Goal: Information Seeking & Learning: Learn about a topic

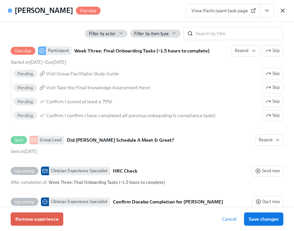
click at [280, 9] on icon "button" at bounding box center [282, 10] width 7 height 7
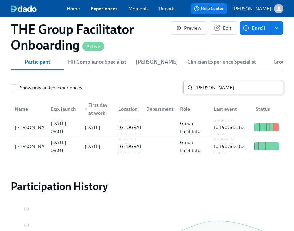
click at [221, 90] on input "[PERSON_NAME]" at bounding box center [239, 87] width 88 height 13
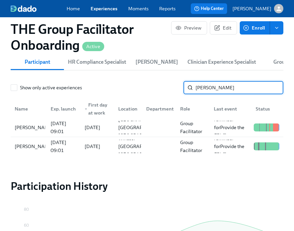
click at [221, 90] on input "[PERSON_NAME]" at bounding box center [239, 87] width 88 height 13
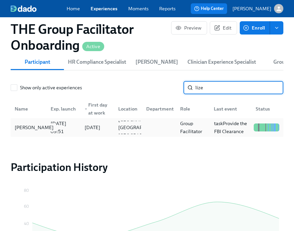
type input "lize"
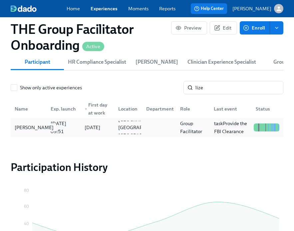
click at [26, 132] on div "[PERSON_NAME]" at bounding box center [34, 128] width 44 height 8
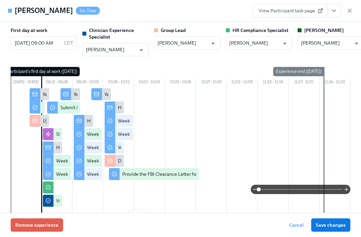
scroll to position [0, 9950]
click at [293, 11] on icon "View task page" at bounding box center [334, 10] width 7 height 7
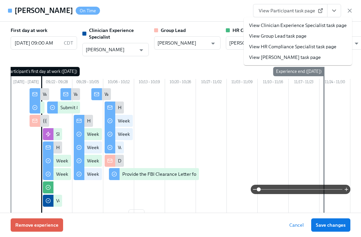
click at [293, 26] on link "View Clinician Experience Specialist task page" at bounding box center [298, 25] width 98 height 7
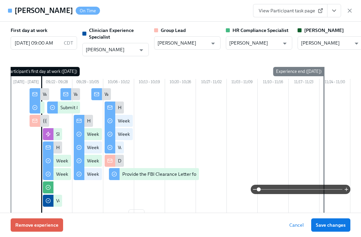
click at [293, 9] on icon "View task page" at bounding box center [334, 10] width 7 height 7
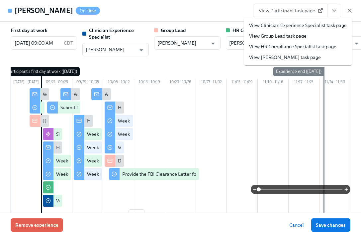
click at [191, 14] on div "[PERSON_NAME] On Time View Participant task page View Clinician Experience Spec…" at bounding box center [180, 11] width 361 height 22
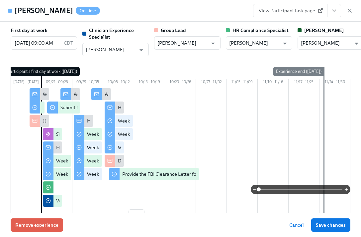
click at [293, 84] on div "First day at work [DATE] 09:00 AM CDT ​ Clinician Experience Specialist [PERSON…" at bounding box center [180, 117] width 361 height 191
click at [293, 76] on div "First day at work [DATE] 09:00 AM CDT ​ Clinician Experience Specialist [PERSON…" at bounding box center [180, 117] width 361 height 191
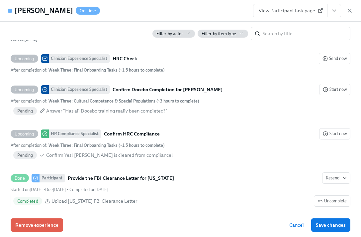
scroll to position [1456, 0]
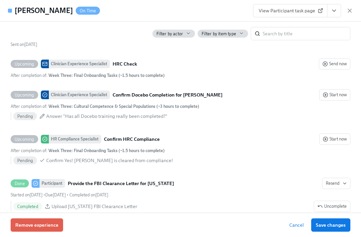
click at [293, 11] on span "View Participant task page" at bounding box center [290, 10] width 63 height 7
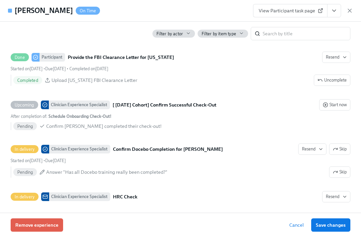
scroll to position [0, 0]
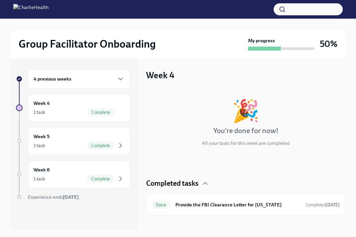
click at [103, 86] on div "4 previous weeks" at bounding box center [79, 78] width 102 height 19
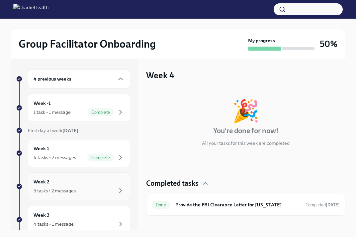
click at [104, 181] on div "Week 2 5 tasks • 2 messages" at bounding box center [79, 186] width 91 height 17
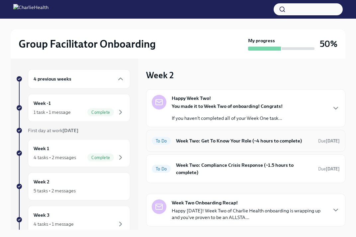
click at [190, 140] on h6 "Week Two: Get To Know Your Role (~4 hours to complete)" at bounding box center [244, 140] width 137 height 7
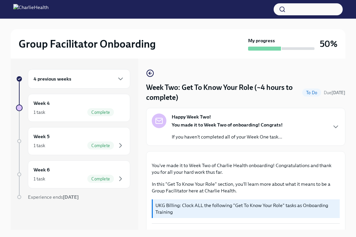
click at [96, 80] on div "4 previous weeks" at bounding box center [79, 79] width 91 height 8
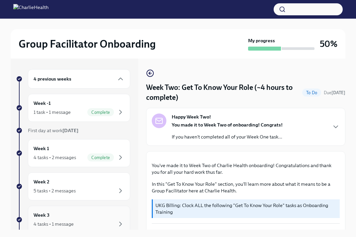
click at [89, 210] on div "Week 3 4 tasks • 1 message" at bounding box center [79, 219] width 102 height 28
